Goal: Contribute content: Add original content to the website for others to see

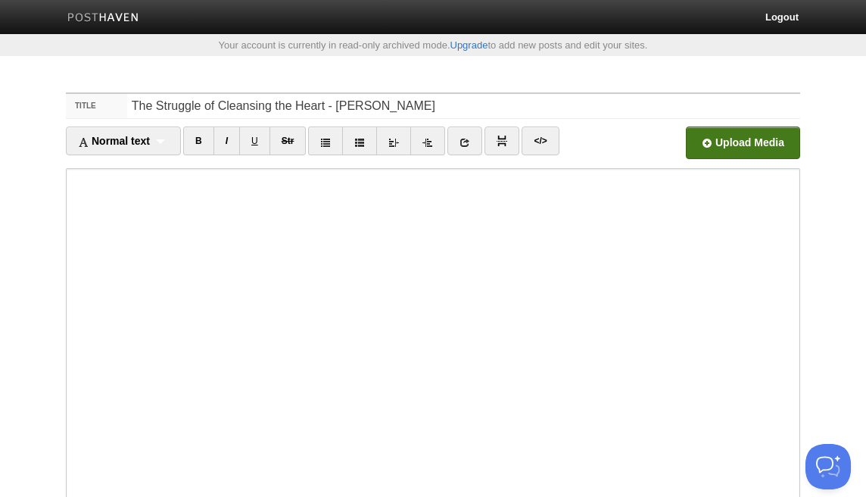
click at [738, 143] on input "file" at bounding box center [286, 146] width 1147 height 77
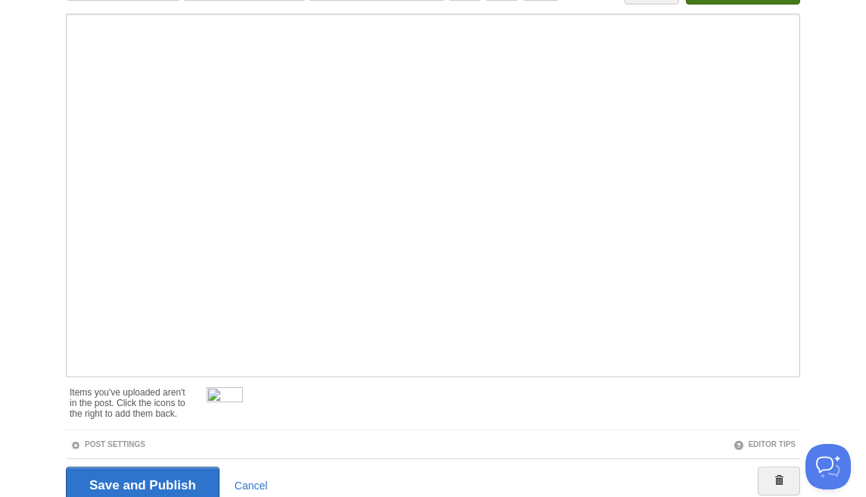
scroll to position [217, 0]
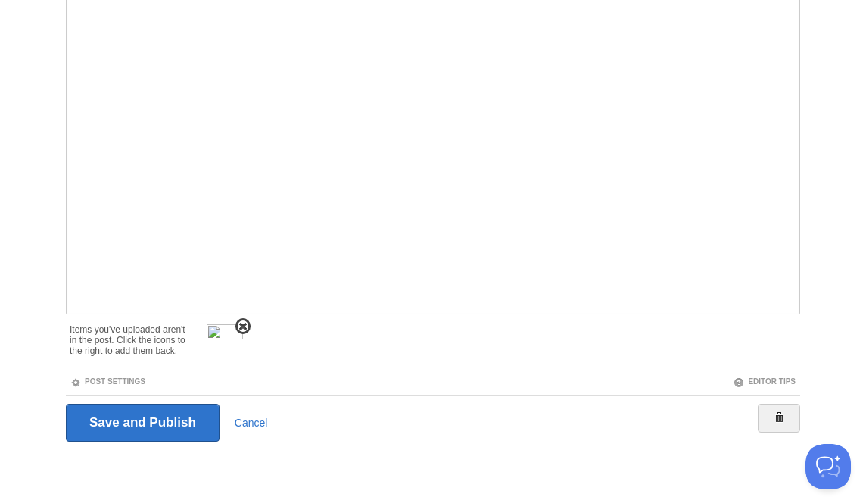
click at [245, 324] on span at bounding box center [243, 326] width 11 height 11
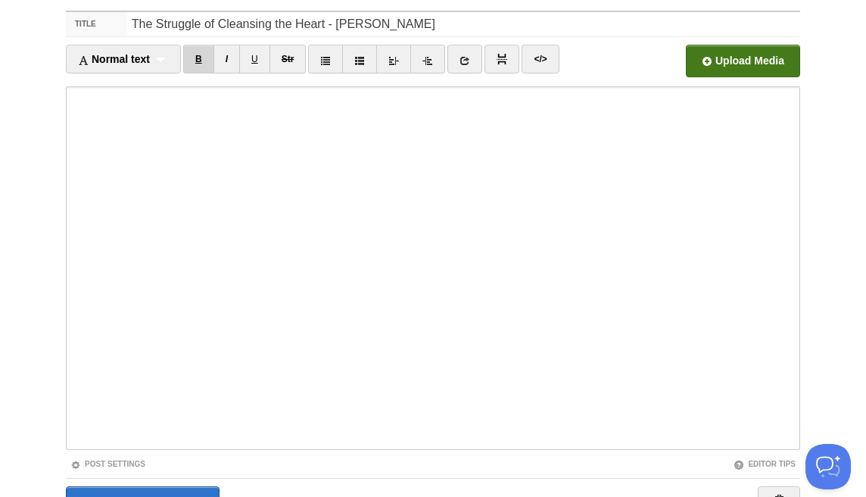
scroll to position [164, 0]
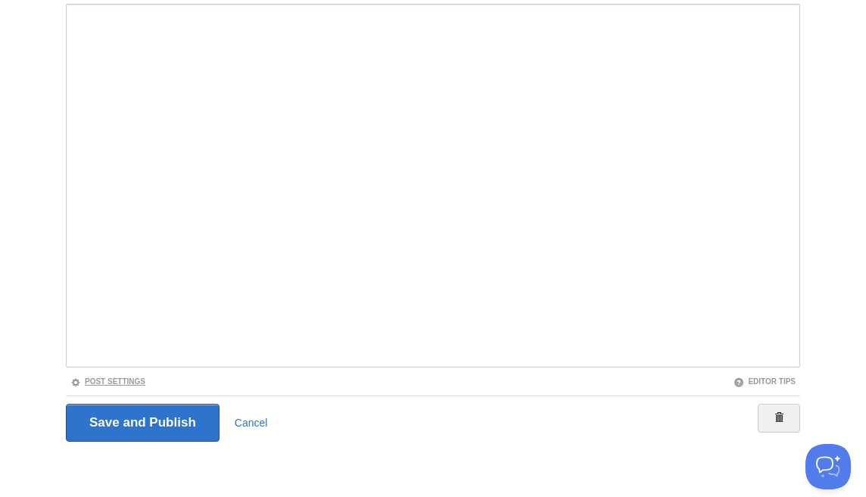
click at [131, 380] on link "Post Settings" at bounding box center [107, 381] width 75 height 8
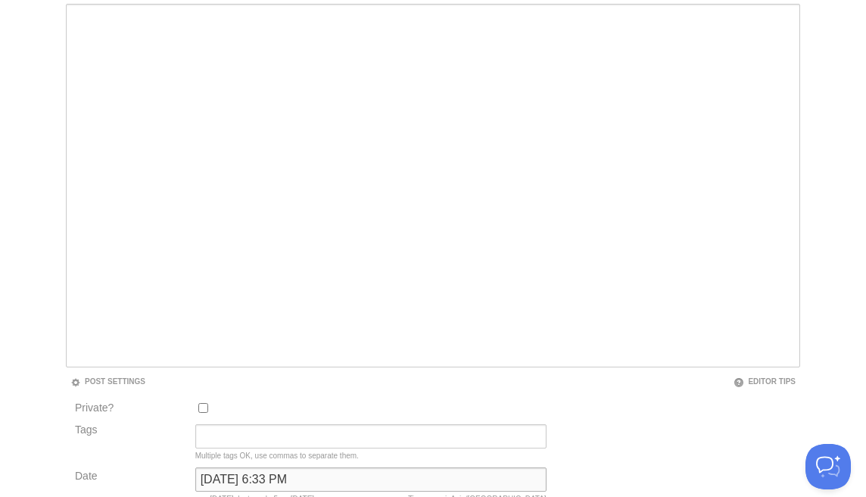
click at [251, 477] on input "[DATE] 6:33 PM" at bounding box center [370, 479] width 351 height 24
type input "b"
type input "now"
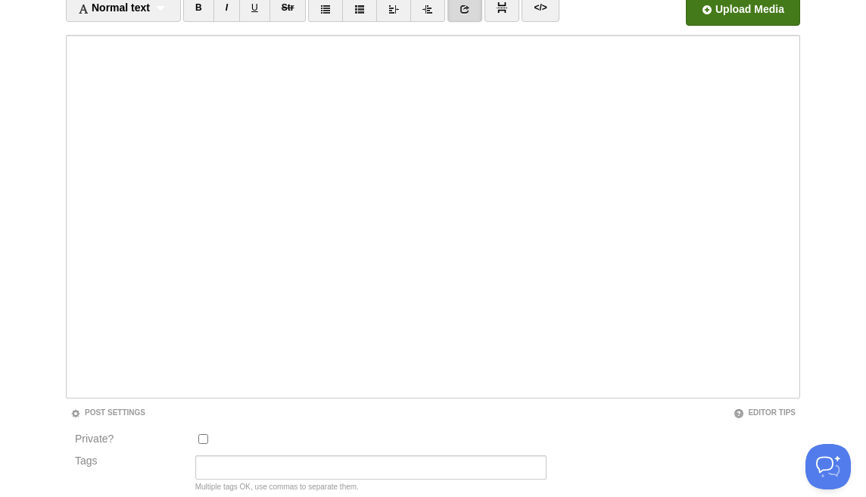
scroll to position [79, 0]
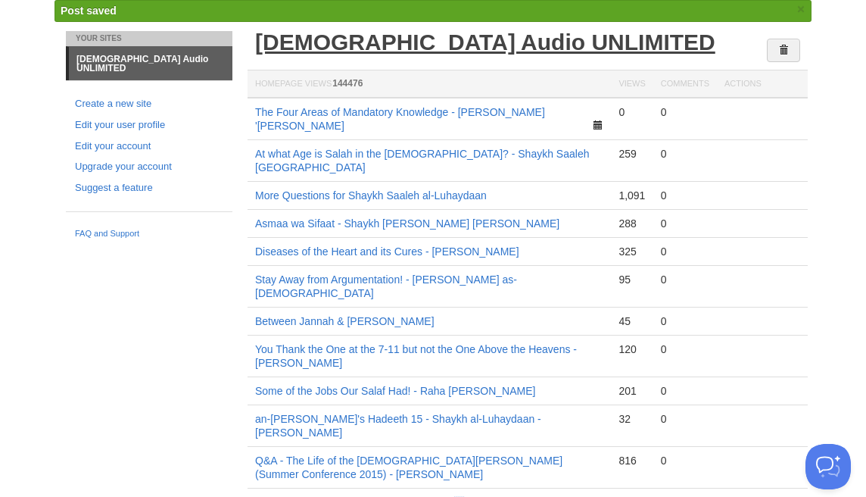
click at [392, 45] on link "[DEMOGRAPHIC_DATA] Audio UNLIMITED" at bounding box center [485, 42] width 461 height 25
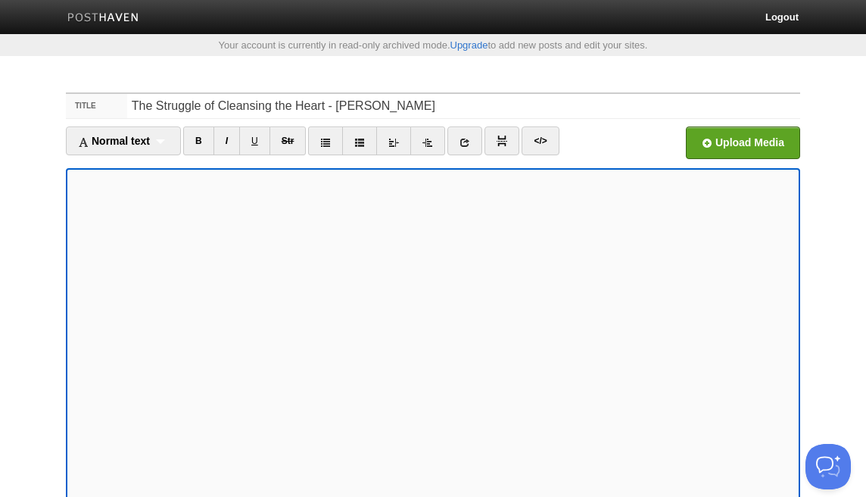
scroll to position [164, 0]
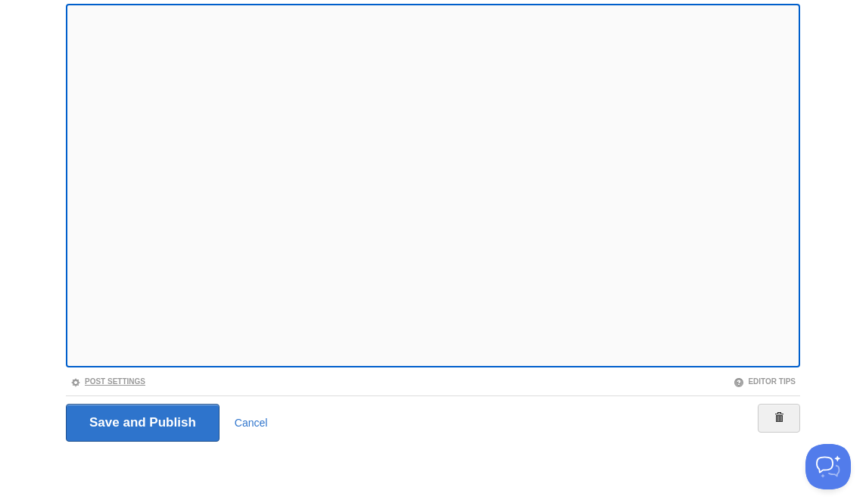
click at [138, 382] on link "Post Settings" at bounding box center [107, 381] width 75 height 8
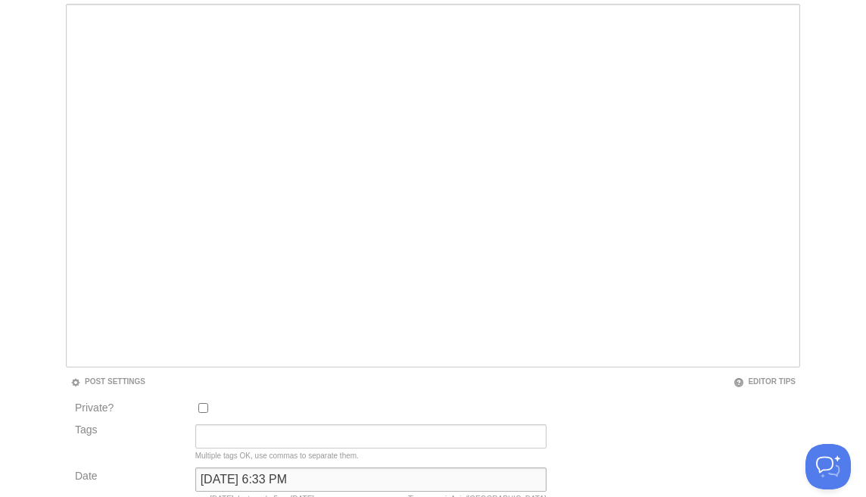
click at [248, 474] on input "April 21, 2023 at 6:33 PM" at bounding box center [370, 479] width 351 height 24
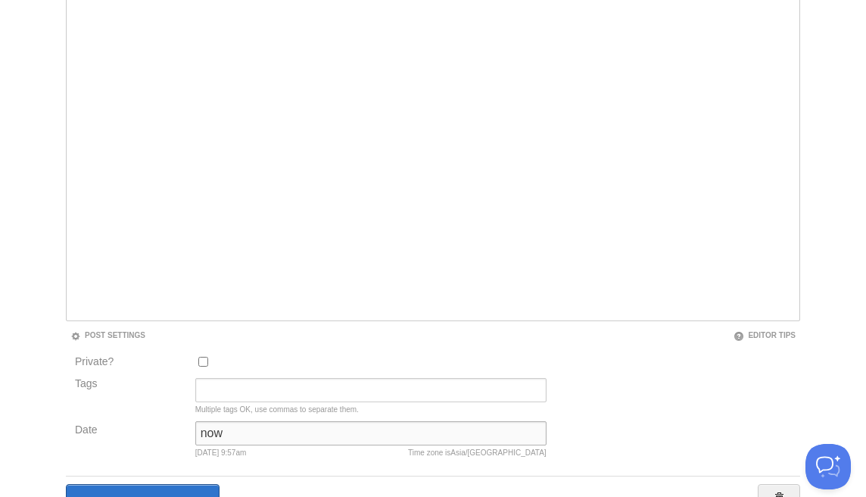
scroll to position [291, 0]
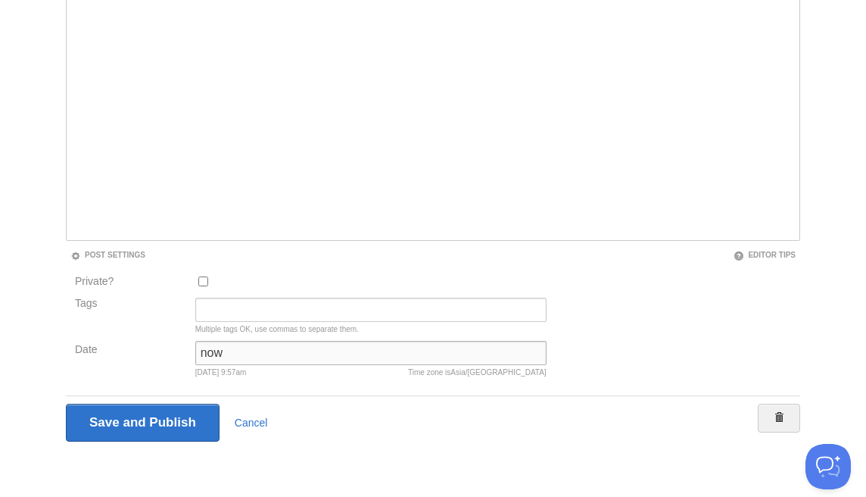
type input "now"
click at [66, 404] on input "Save and Publish" at bounding box center [143, 423] width 154 height 38
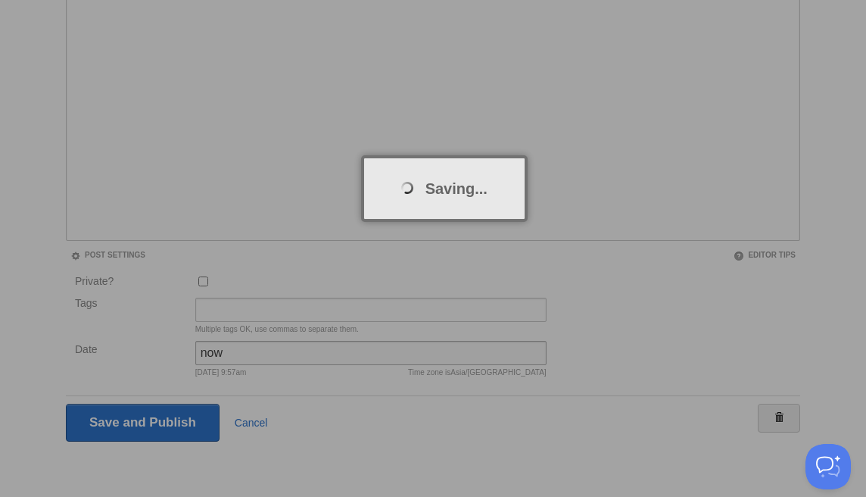
scroll to position [79, 0]
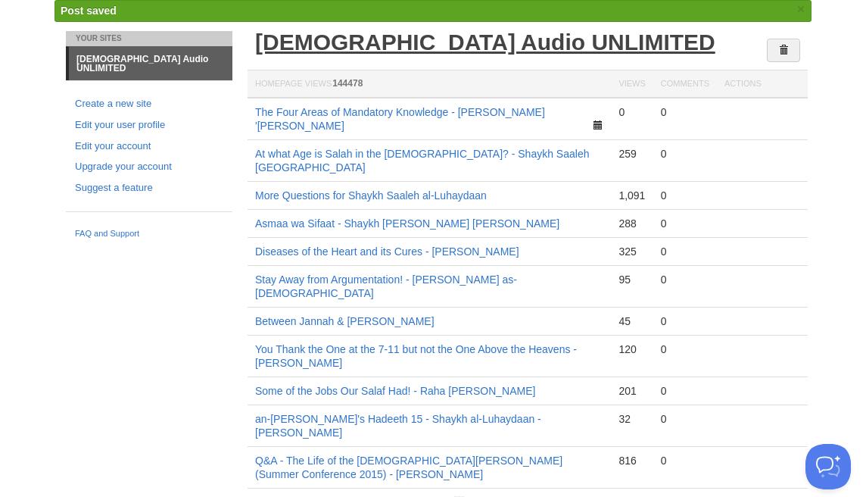
click at [411, 42] on link "[DEMOGRAPHIC_DATA] Audio UNLIMITED" at bounding box center [485, 42] width 461 height 25
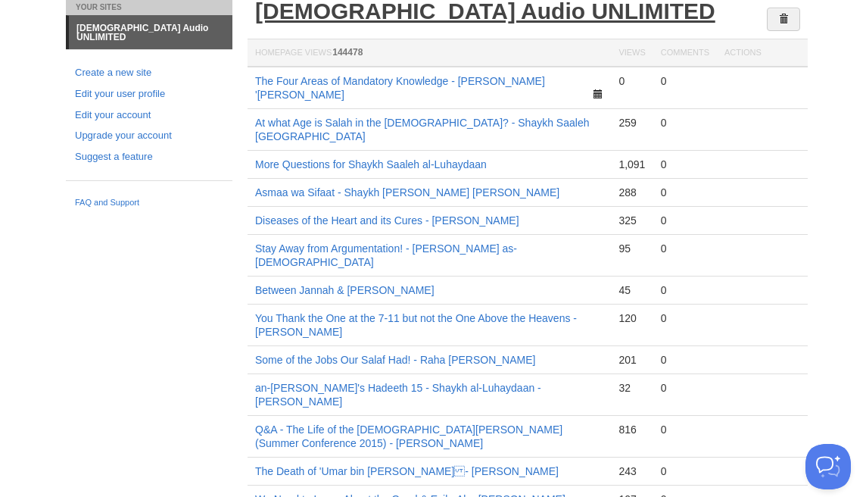
click at [330, 14] on link "[DEMOGRAPHIC_DATA] Audio UNLIMITED" at bounding box center [485, 10] width 461 height 25
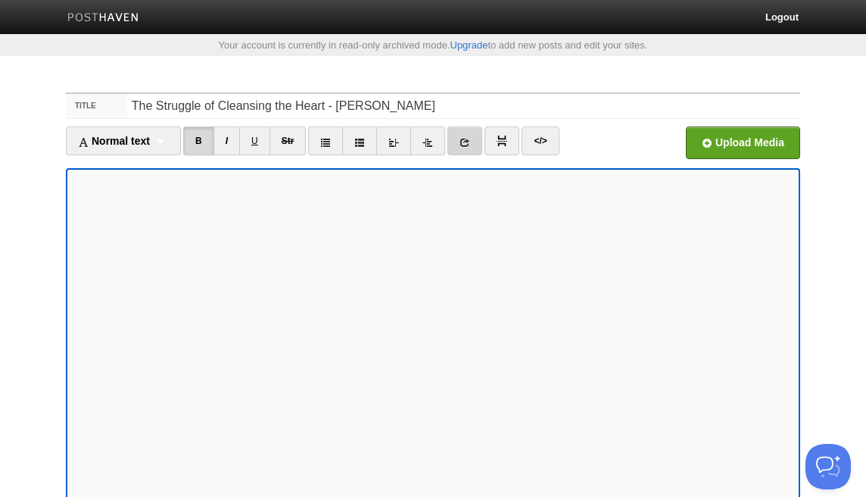
click at [468, 144] on icon at bounding box center [465, 142] width 11 height 11
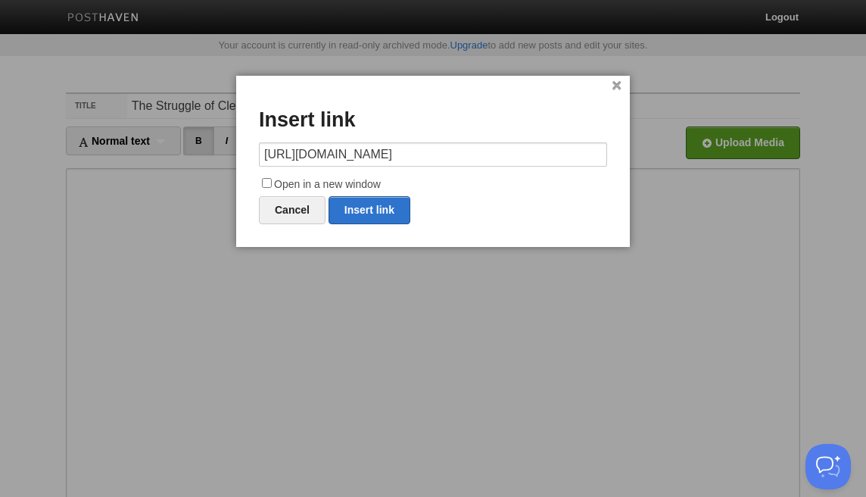
drag, startPoint x: 422, startPoint y: 154, endPoint x: 513, endPoint y: 153, distance: 90.9
click at [513, 154] on input "[URL][DOMAIN_NAME]" at bounding box center [433, 154] width 348 height 24
type input "[URL][DOMAIN_NAME]"
click at [264, 180] on input "Open in a new window" at bounding box center [267, 183] width 10 height 10
checkbox input "true"
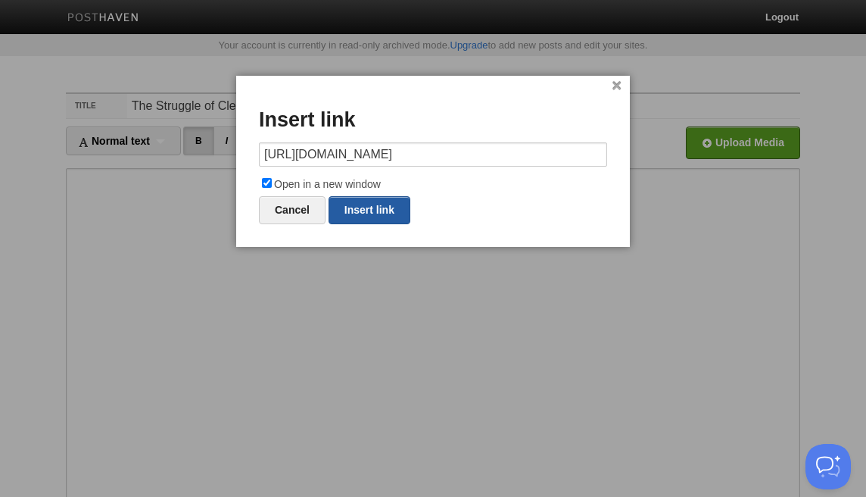
click at [378, 214] on link "Insert link" at bounding box center [370, 210] width 82 height 28
type input "https://"
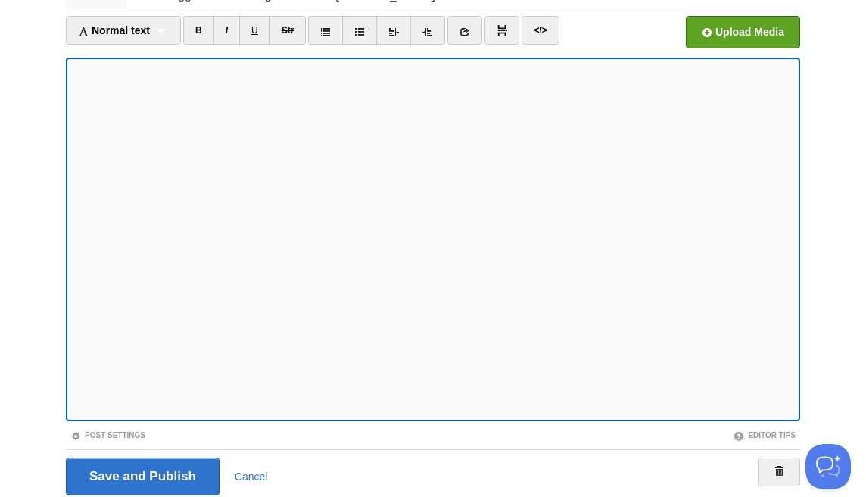
scroll to position [164, 0]
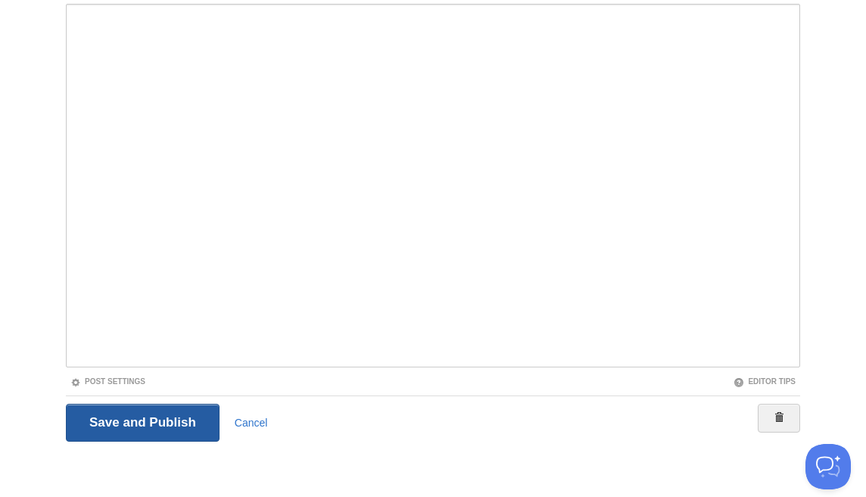
click at [176, 425] on input "Save and Publish" at bounding box center [143, 423] width 154 height 38
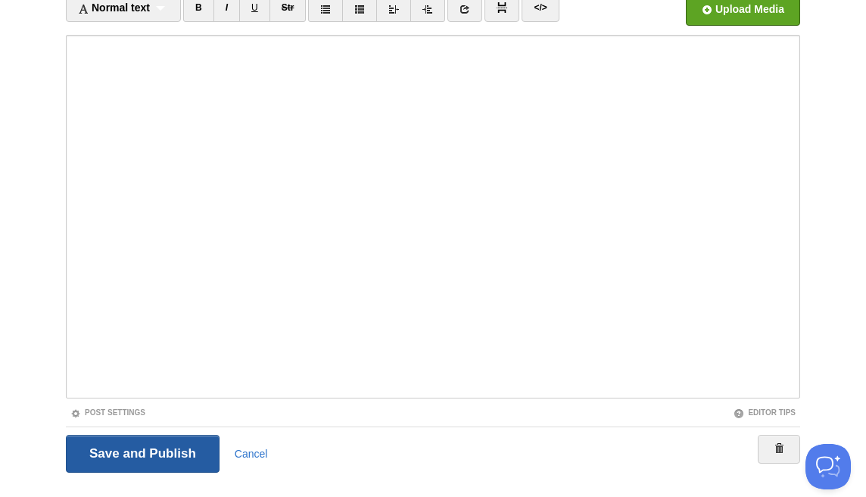
scroll to position [79, 0]
